Goal: Book appointment/travel/reservation

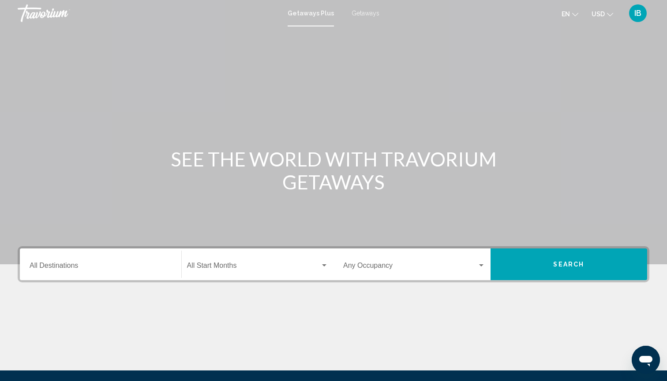
click at [358, 12] on span "Getaways" at bounding box center [365, 13] width 28 height 7
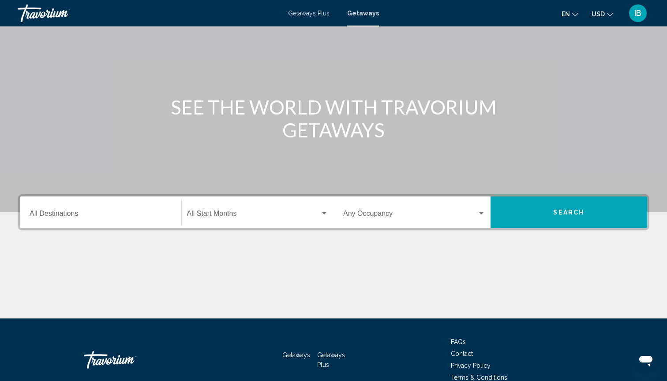
scroll to position [78, 0]
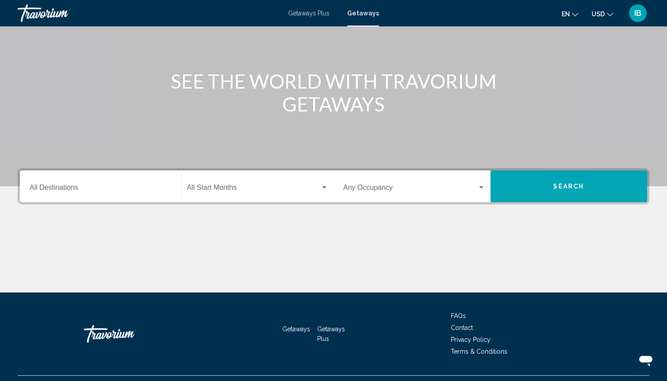
click at [67, 182] on div "Destination All Destinations" at bounding box center [101, 187] width 142 height 28
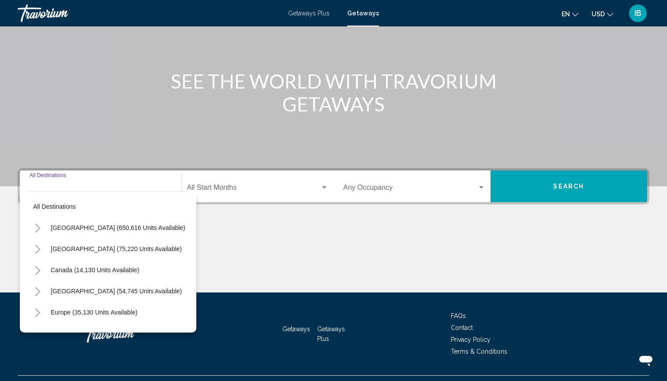
scroll to position [97, 0]
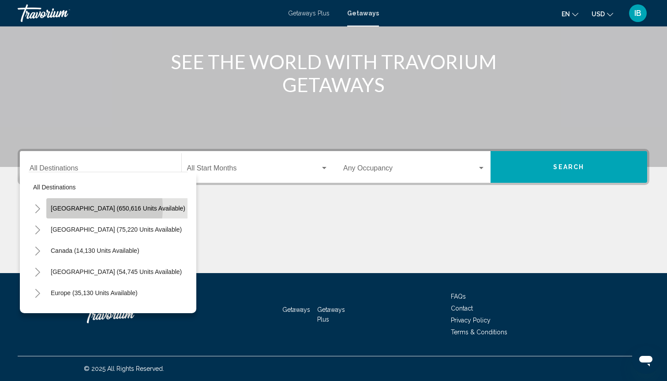
click at [73, 208] on span "[GEOGRAPHIC_DATA] (650,616 units available)" at bounding box center [118, 208] width 134 height 7
type input "**********"
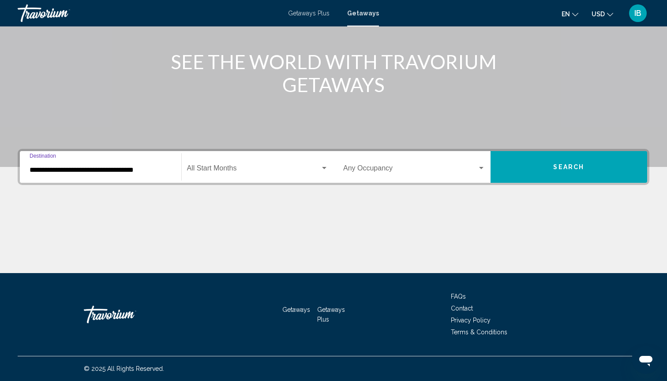
click at [226, 168] on span "Search widget" at bounding box center [254, 170] width 134 height 8
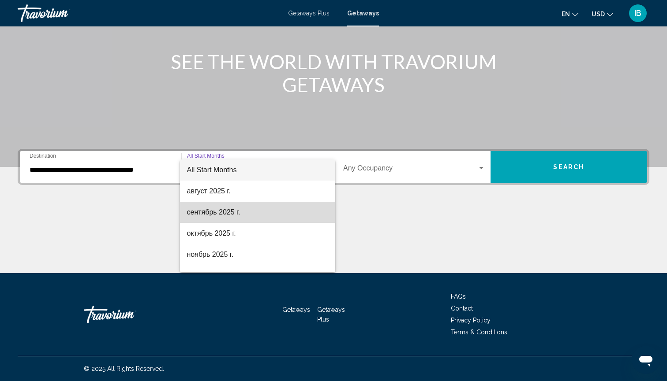
click at [202, 215] on span "сентябрь 2025 г." at bounding box center [258, 212] width 142 height 21
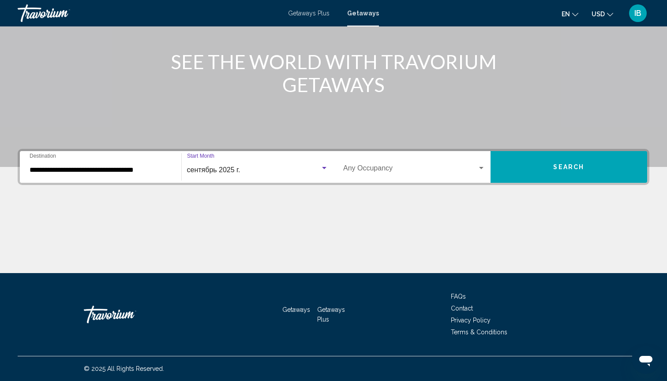
click at [497, 173] on button "Search" at bounding box center [568, 167] width 157 height 32
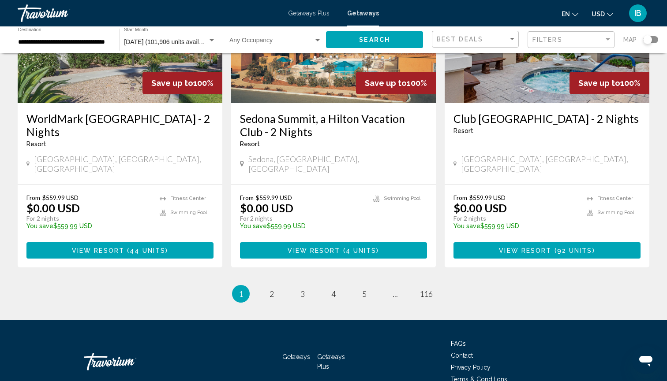
scroll to position [1087, 0]
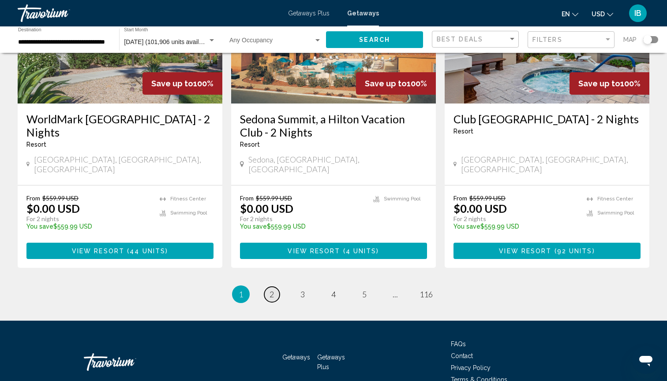
click at [272, 287] on link "page 2" at bounding box center [271, 294] width 15 height 15
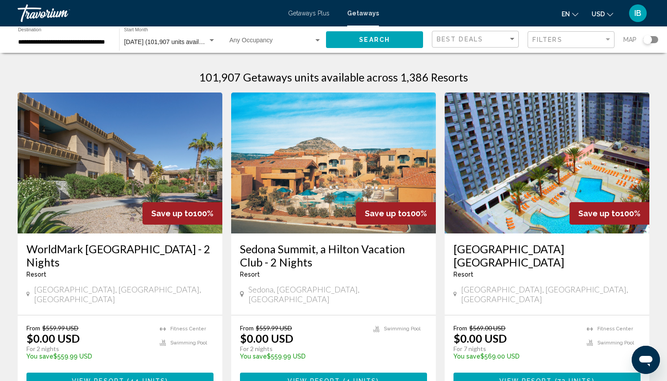
click at [77, 45] on input "**********" at bounding box center [64, 42] width 92 height 7
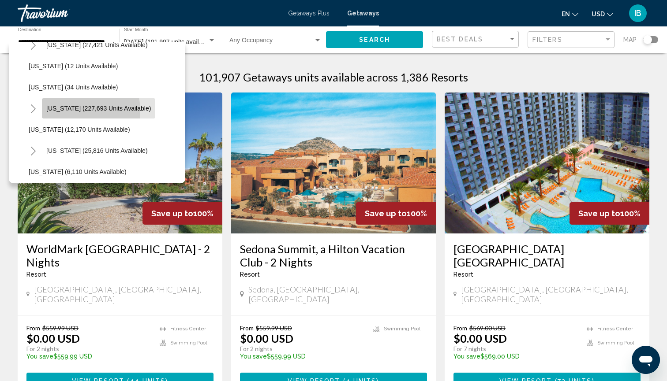
click at [57, 112] on button "[US_STATE] (227,693 units available)" at bounding box center [98, 108] width 113 height 20
type input "**********"
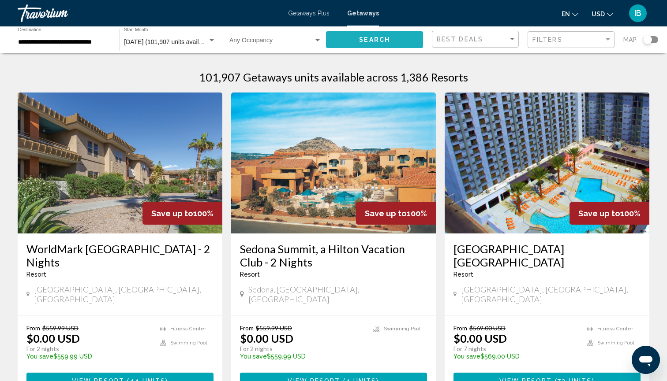
click at [396, 40] on button "Search" at bounding box center [374, 39] width 97 height 16
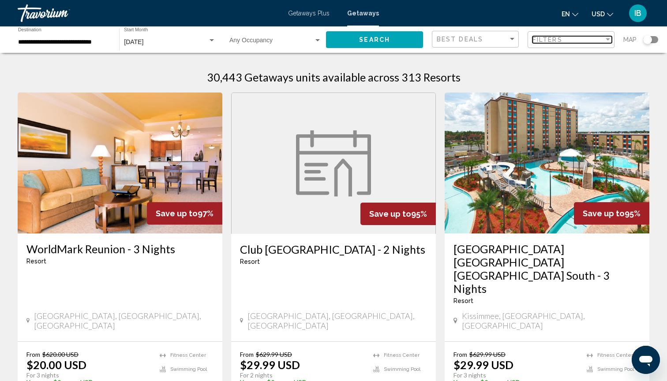
click at [564, 41] on div "Filters" at bounding box center [567, 39] width 71 height 7
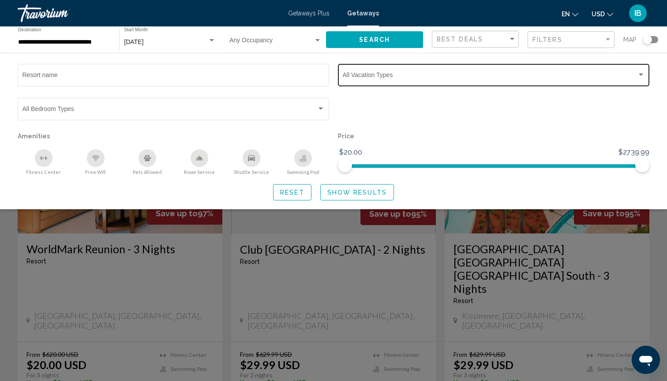
click at [348, 76] on span "Search widget" at bounding box center [490, 76] width 294 height 7
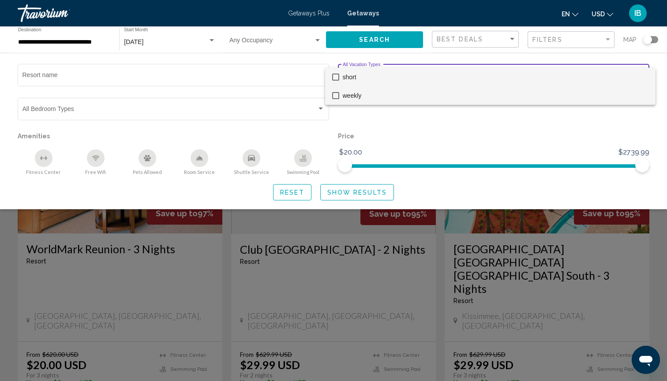
click at [349, 93] on span "weekly" at bounding box center [496, 95] width 306 height 19
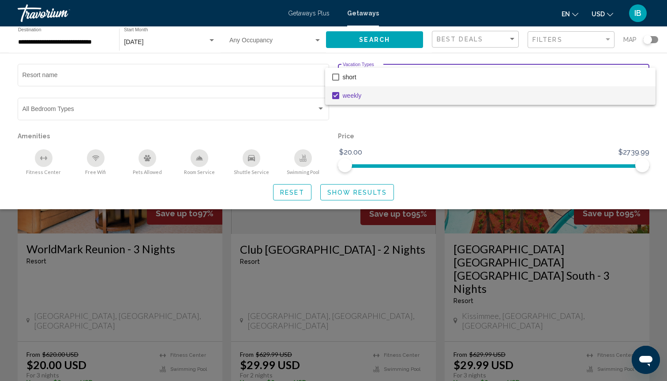
click at [356, 200] on div at bounding box center [333, 190] width 667 height 381
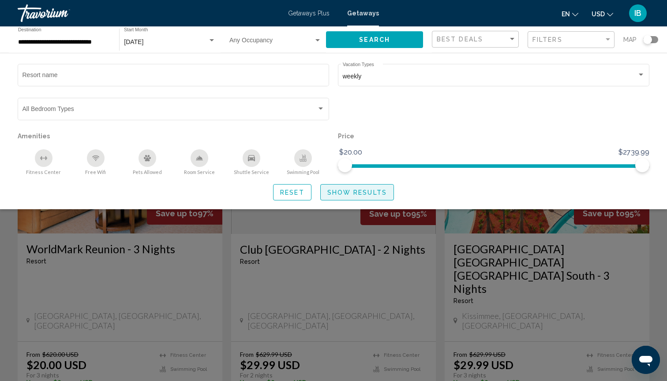
click at [355, 196] on span "Show Results" at bounding box center [357, 192] width 60 height 7
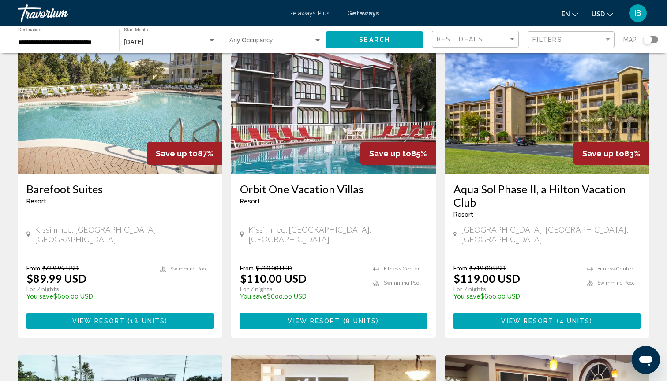
scroll to position [80, 0]
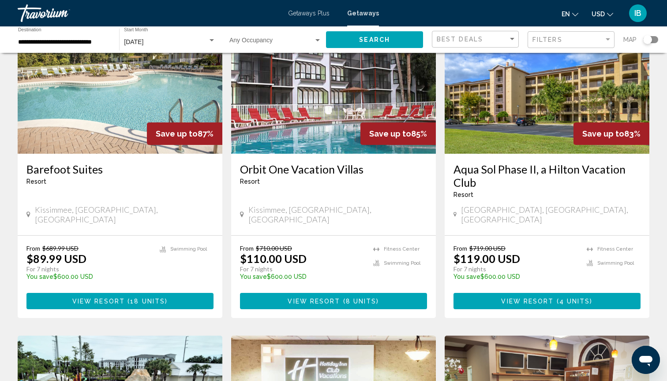
click at [99, 298] on span "View Resort" at bounding box center [98, 301] width 52 height 7
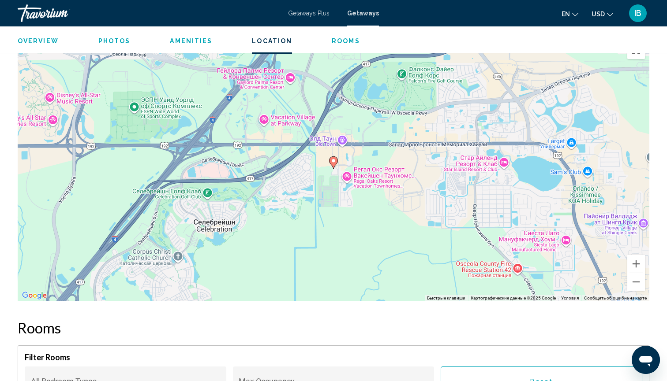
scroll to position [1261, 0]
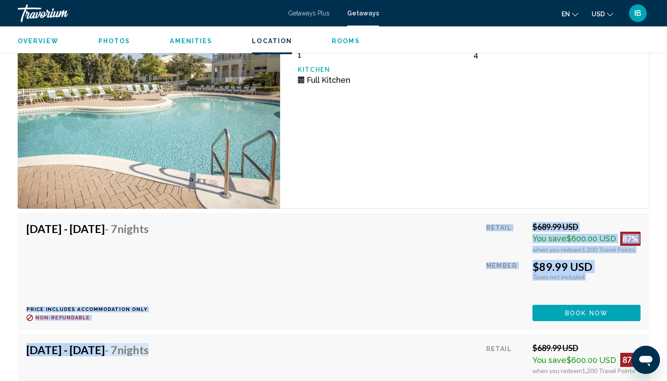
drag, startPoint x: 99, startPoint y: 285, endPoint x: 91, endPoint y: 381, distance: 96.5
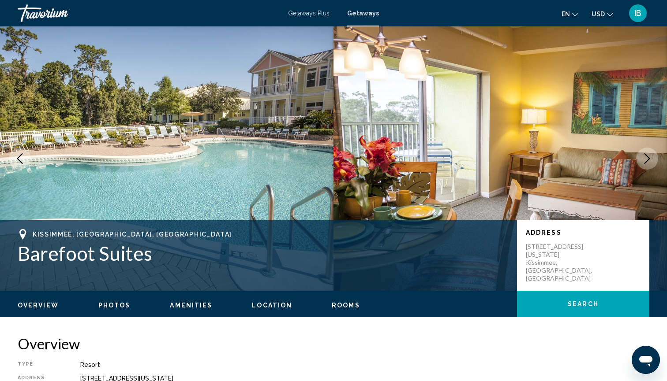
scroll to position [0, 0]
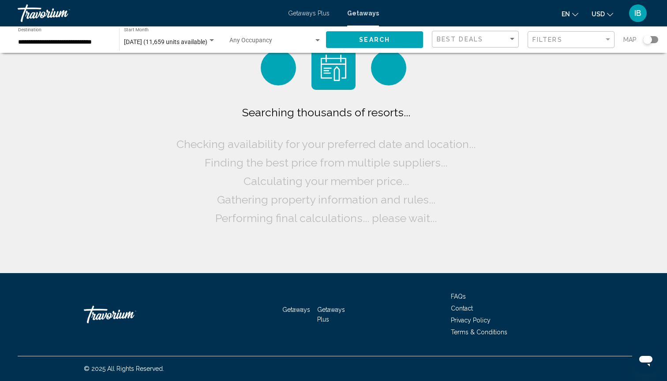
click at [57, 41] on input "**********" at bounding box center [64, 42] width 92 height 7
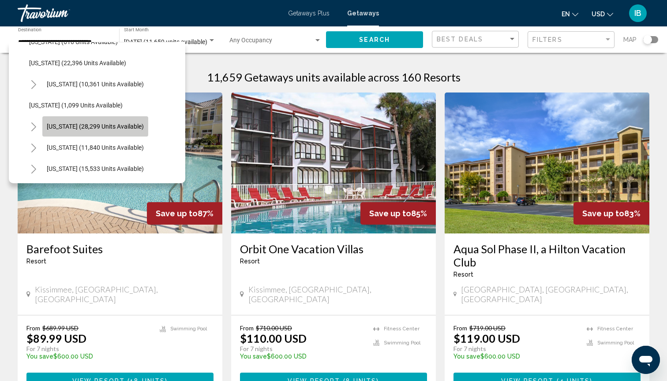
click at [63, 125] on span "[US_STATE] (28,299 units available)" at bounding box center [95, 126] width 97 height 7
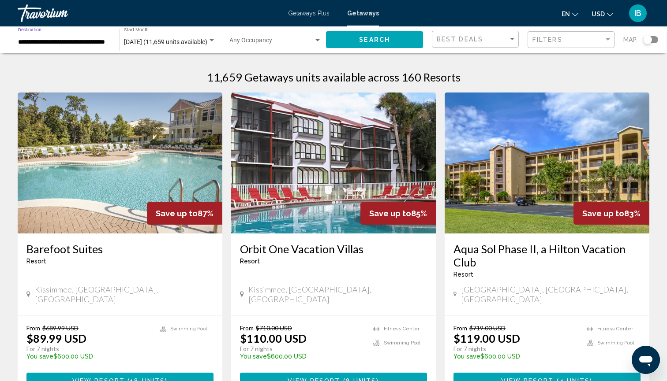
click at [381, 32] on button "Search" at bounding box center [374, 39] width 97 height 16
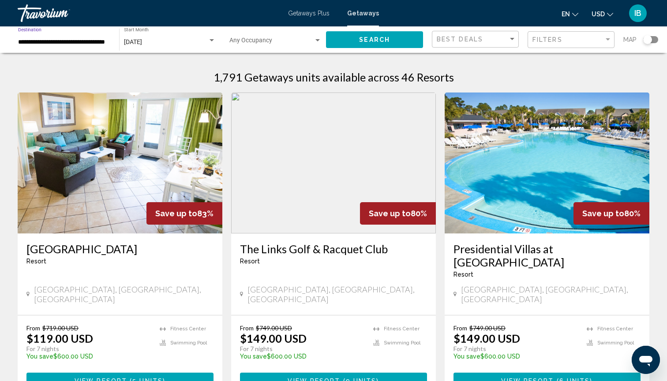
click at [61, 41] on input "**********" at bounding box center [64, 42] width 92 height 7
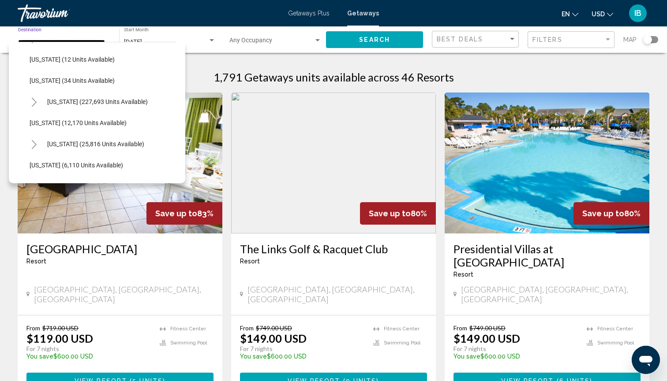
click at [32, 102] on icon "Toggle Florida (227,693 units available)" at bounding box center [34, 102] width 7 height 9
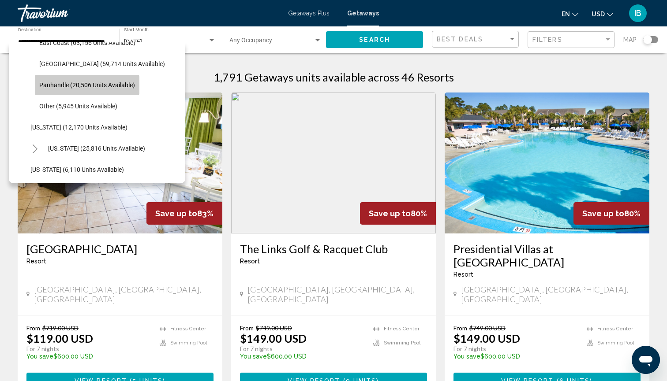
click at [53, 87] on span "Panhandle (20,506 units available)" at bounding box center [87, 85] width 96 height 7
type input "**********"
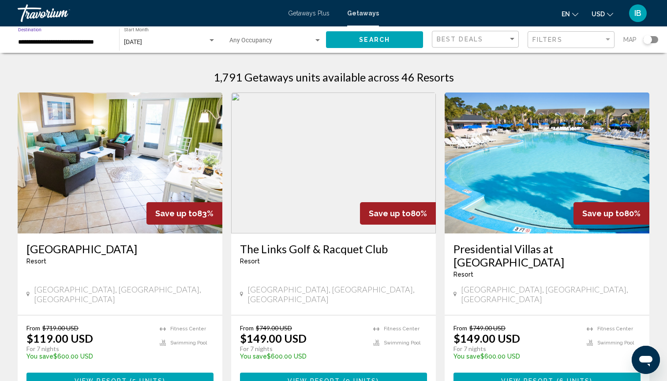
click at [384, 36] on button "Search" at bounding box center [374, 39] width 97 height 16
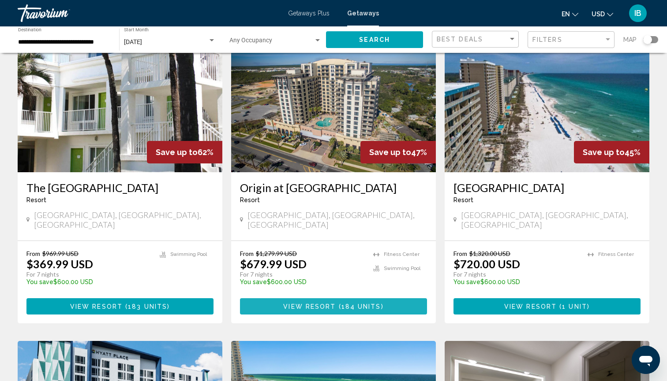
click at [336, 299] on button "View Resort ( 184 units )" at bounding box center [333, 307] width 187 height 16
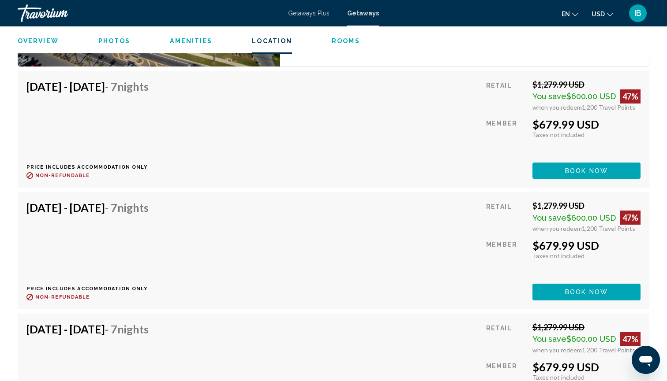
scroll to position [1617, 0]
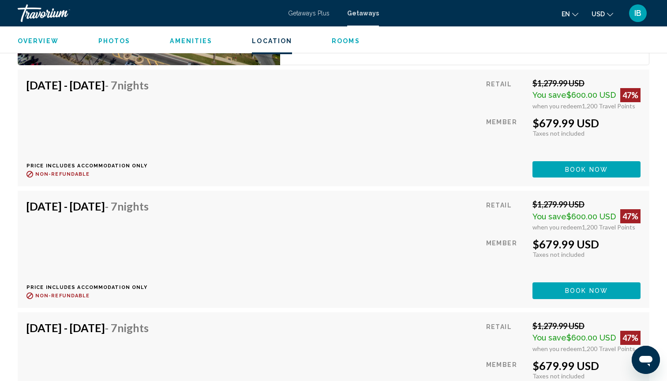
click at [600, 165] on button "Book now" at bounding box center [586, 169] width 108 height 16
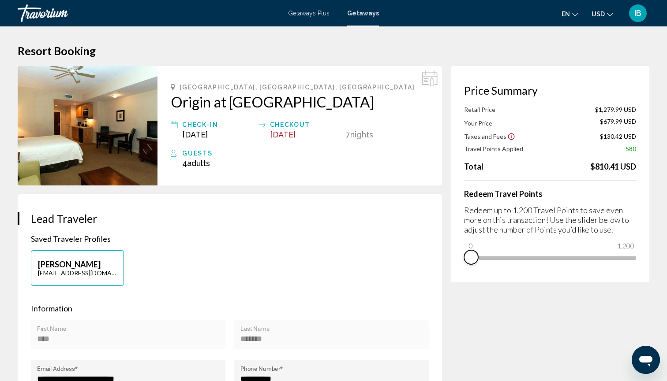
drag, startPoint x: 627, startPoint y: 256, endPoint x: 273, endPoint y: 272, distance: 354.0
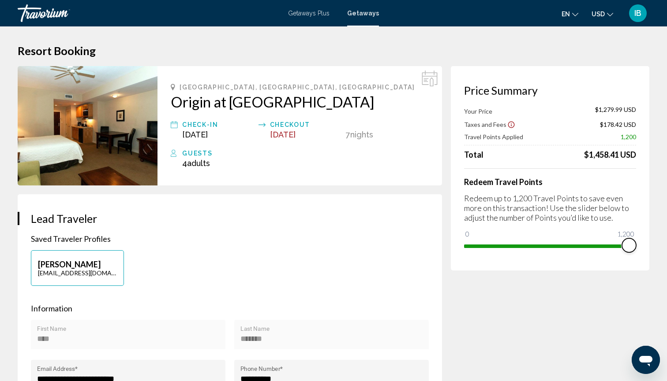
drag, startPoint x: 470, startPoint y: 233, endPoint x: 666, endPoint y: 254, distance: 196.9
